Goal: Information Seeking & Learning: Learn about a topic

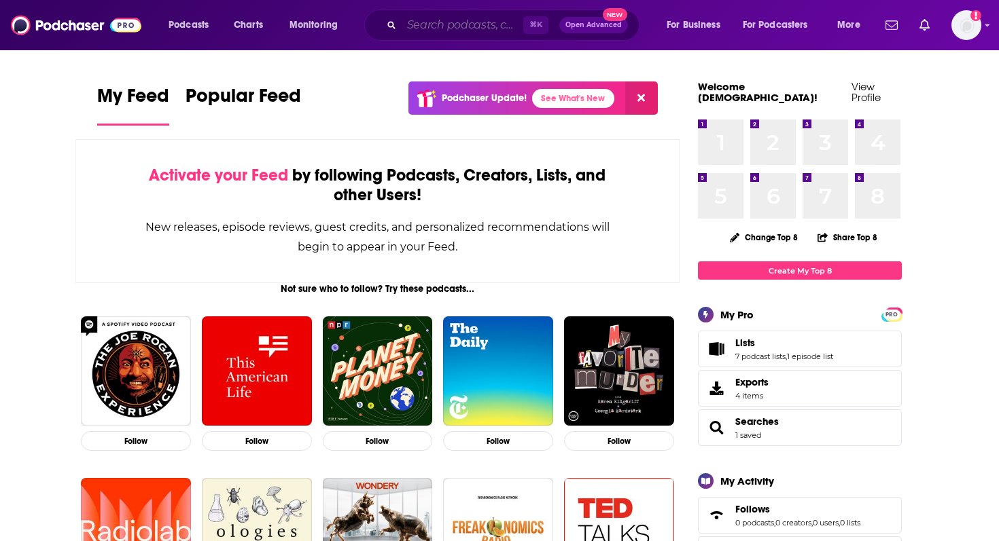
click at [449, 23] on input "Search podcasts, credits, & more..." at bounding box center [462, 25] width 122 height 22
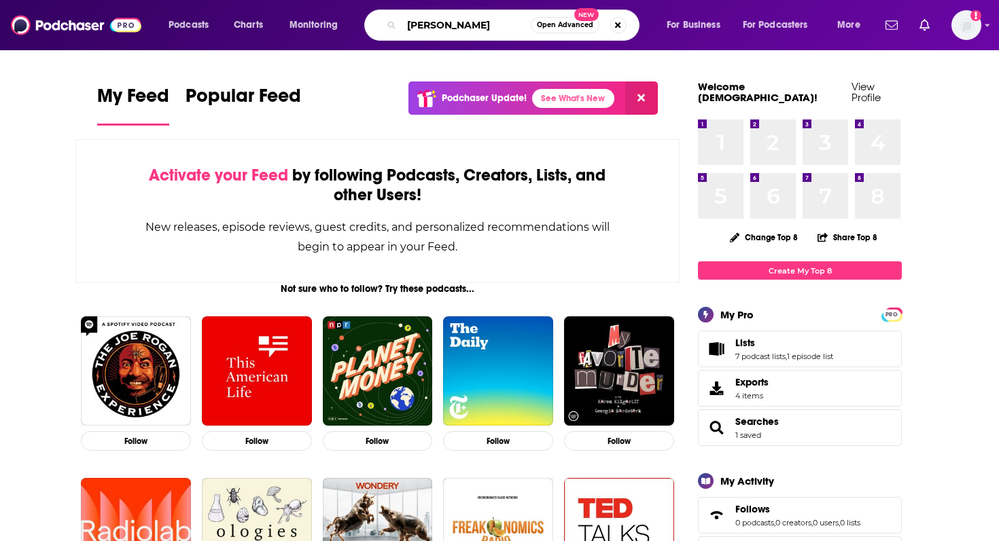
type input "[PERSON_NAME]"
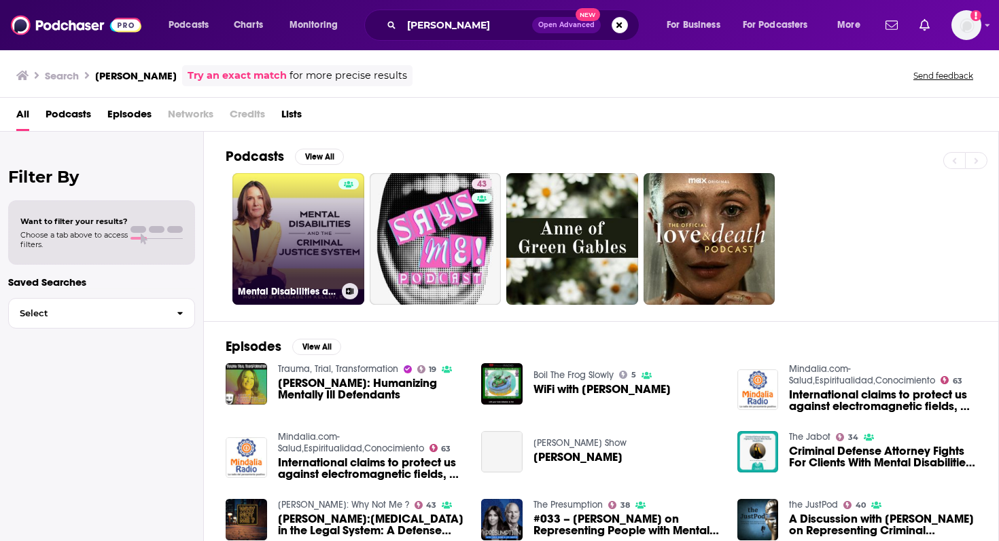
click at [285, 227] on link "Mental Disabilities and the Criminal Justice System" at bounding box center [298, 239] width 132 height 132
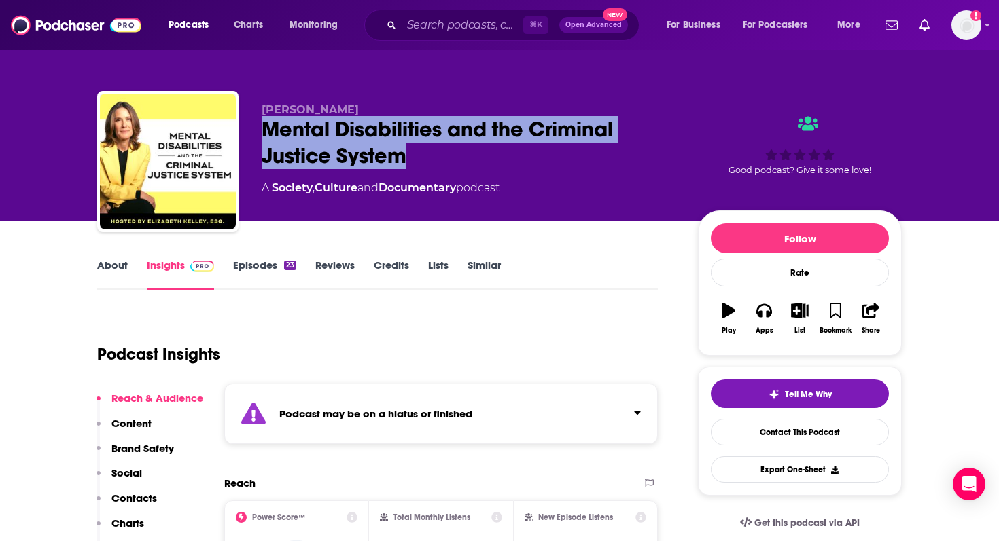
drag, startPoint x: 411, startPoint y: 156, endPoint x: 267, endPoint y: 132, distance: 146.1
click at [267, 132] on div "Mental Disabilities and the Criminal Justice System" at bounding box center [469, 142] width 414 height 53
copy h2 "Mental Disabilities and the Criminal Justice System"
